Goal: Register for event/course

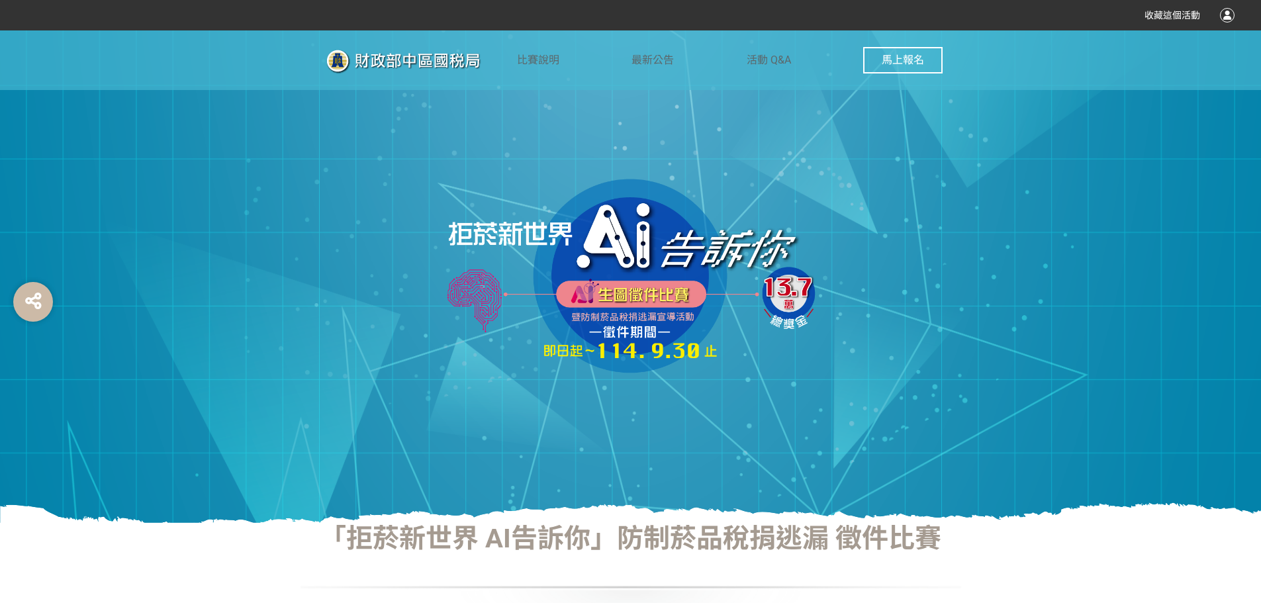
click at [694, 298] on img at bounding box center [630, 276] width 397 height 199
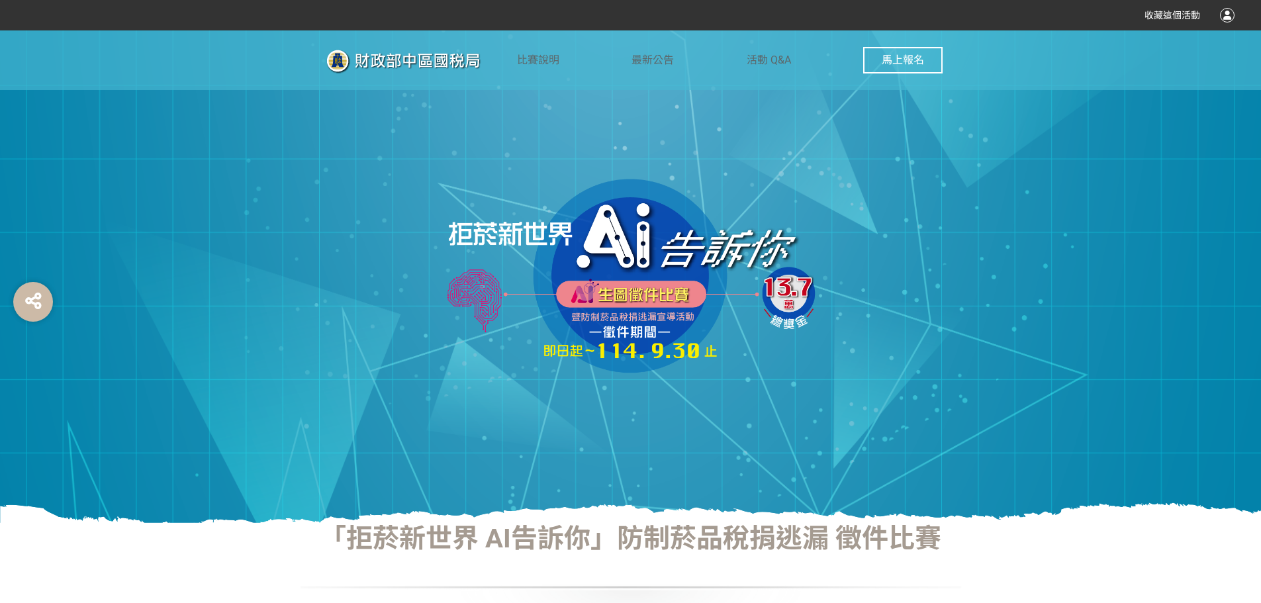
click at [901, 61] on span "馬上報名" at bounding box center [903, 60] width 42 height 13
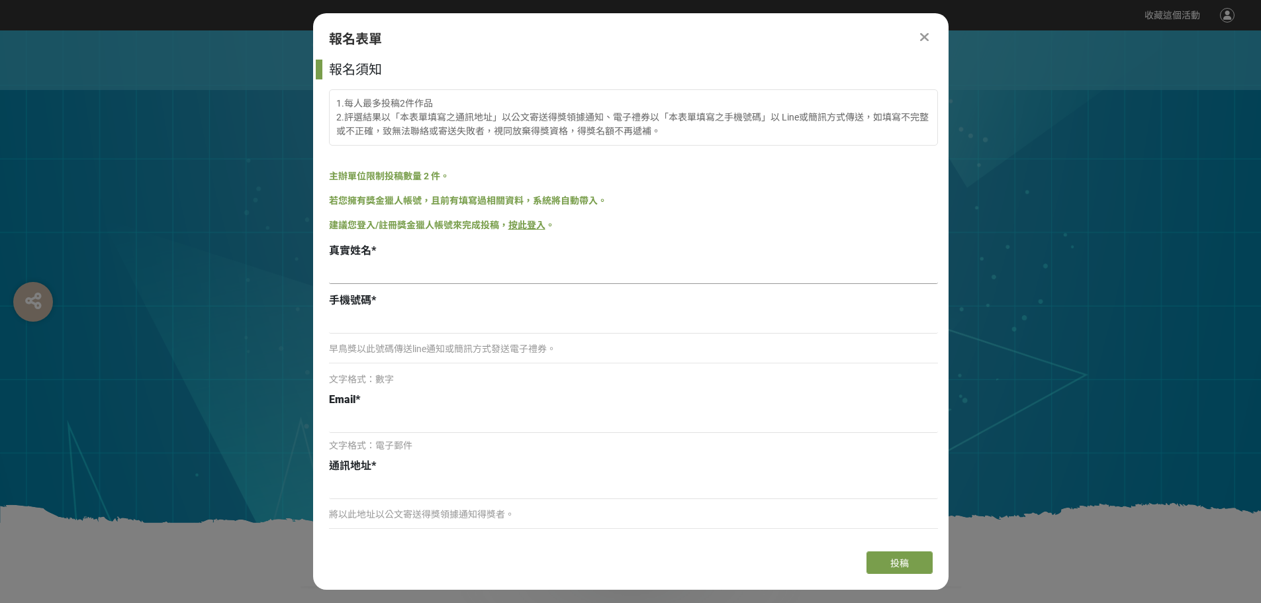
click at [371, 273] on input at bounding box center [633, 272] width 609 height 23
click at [1000, 220] on div at bounding box center [630, 276] width 1261 height 492
click at [924, 35] on icon at bounding box center [924, 36] width 9 height 13
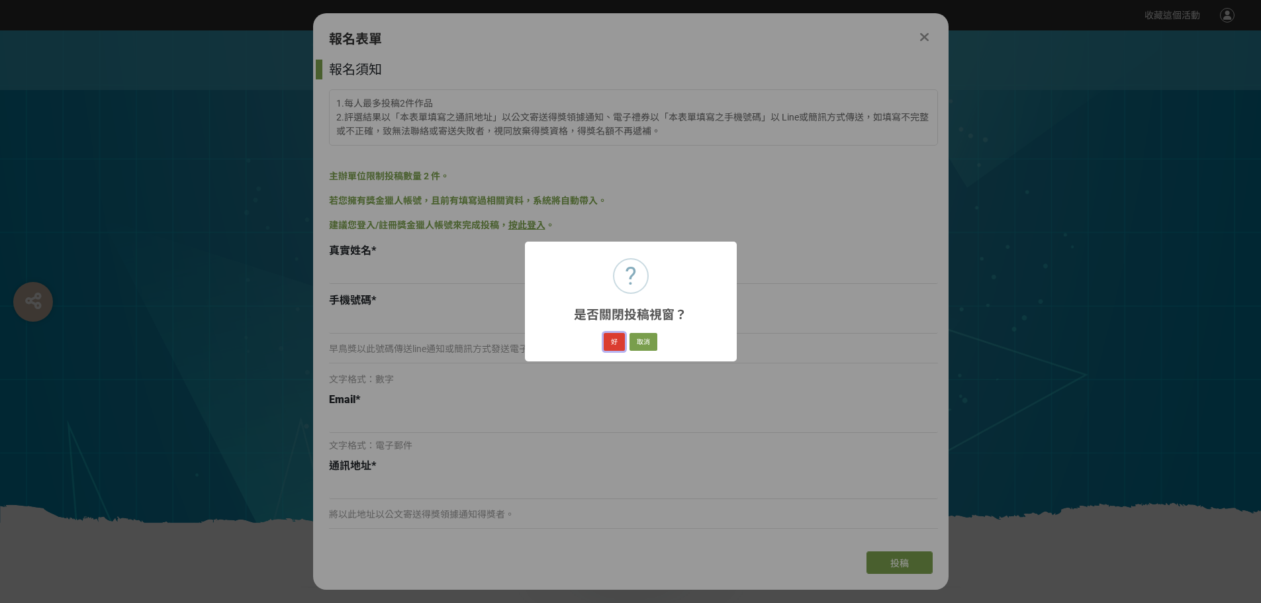
click at [609, 333] on button "好" at bounding box center [614, 342] width 21 height 19
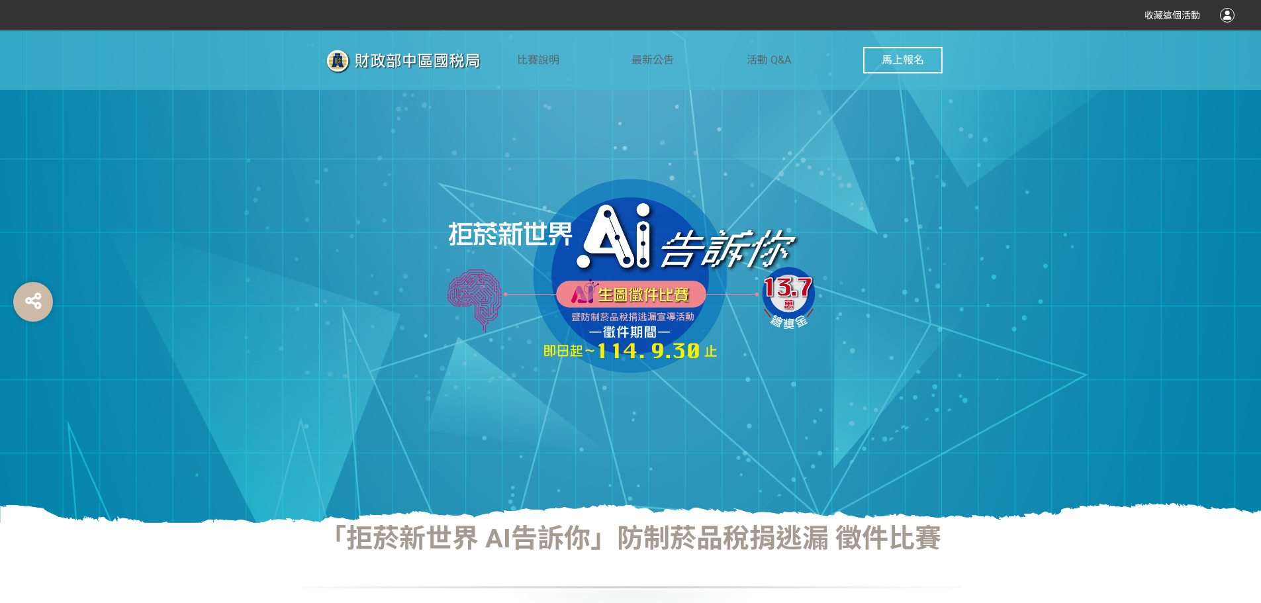
click at [820, 261] on img at bounding box center [630, 276] width 397 height 199
drag, startPoint x: 820, startPoint y: 261, endPoint x: 845, endPoint y: 234, distance: 37.0
click at [845, 234] on div at bounding box center [630, 276] width 1261 height 492
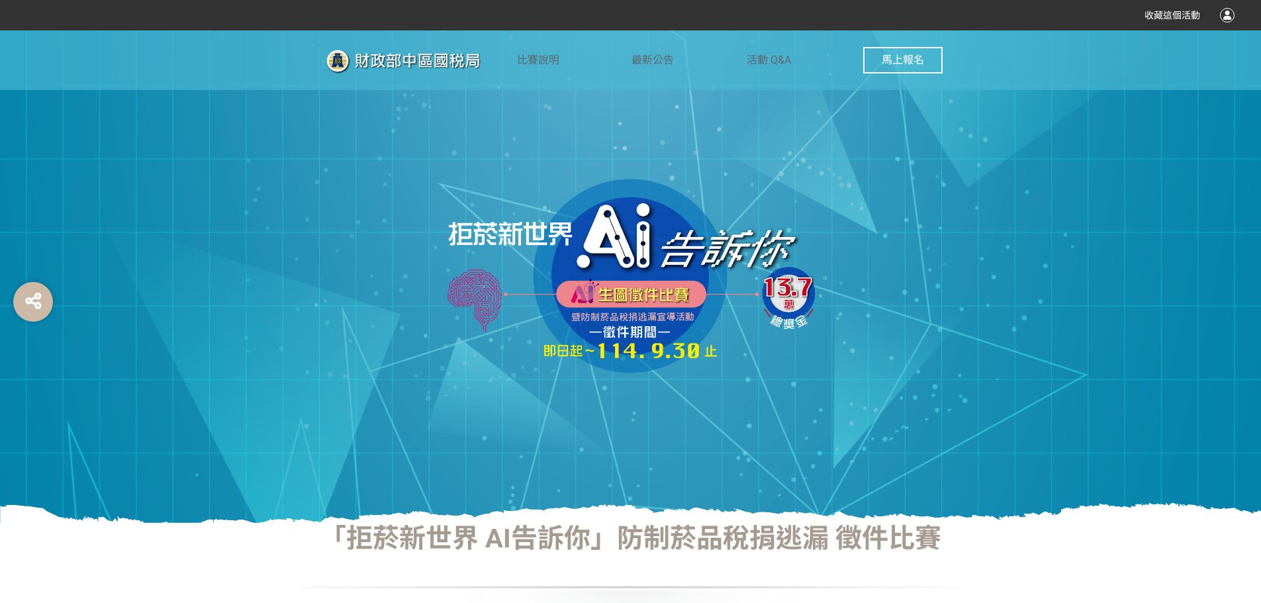
click at [1174, 152] on div at bounding box center [630, 276] width 1261 height 492
